Goal: Task Accomplishment & Management: Use online tool/utility

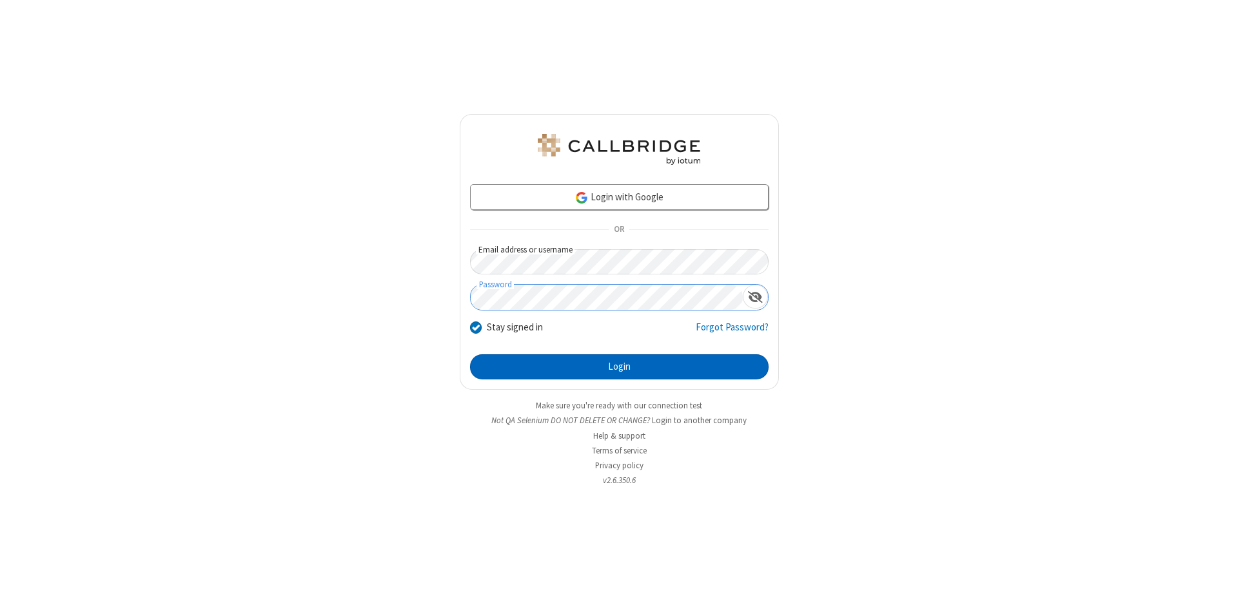
click at [619, 367] on button "Login" at bounding box center [619, 368] width 298 height 26
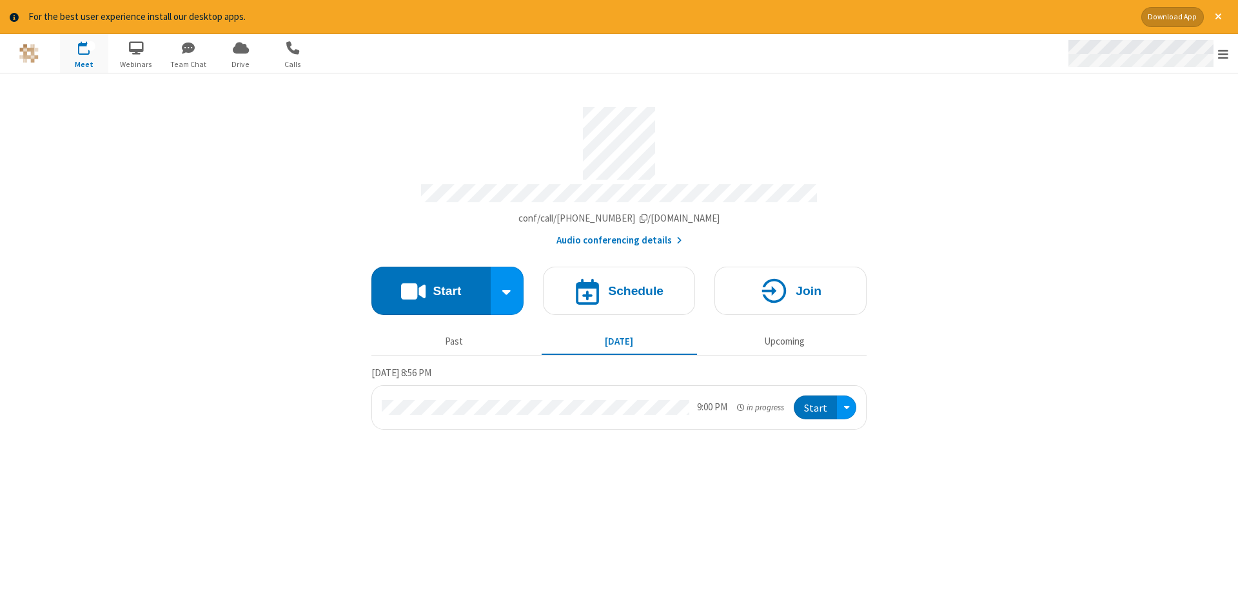
click at [1223, 54] on span "Open menu" at bounding box center [1223, 54] width 10 height 13
click at [240, 64] on span "Drive" at bounding box center [241, 65] width 48 height 12
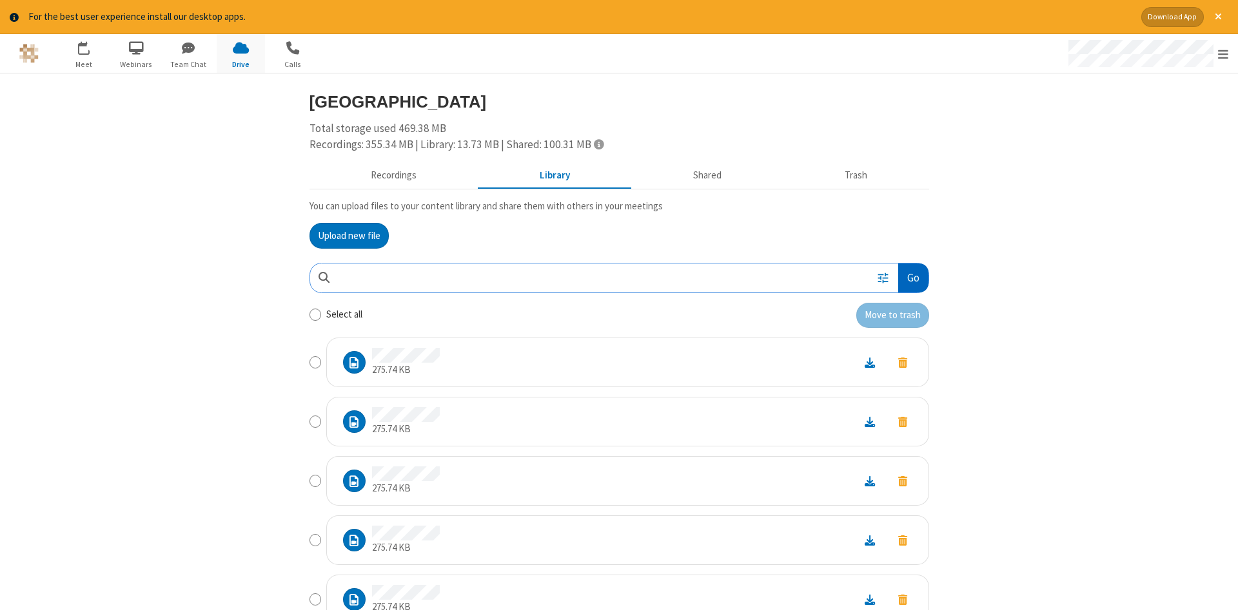
click at [912, 278] on button "Go" at bounding box center [913, 278] width 30 height 29
click at [349, 235] on button "Upload new file" at bounding box center [348, 236] width 79 height 26
